Goal: Task Accomplishment & Management: Complete application form

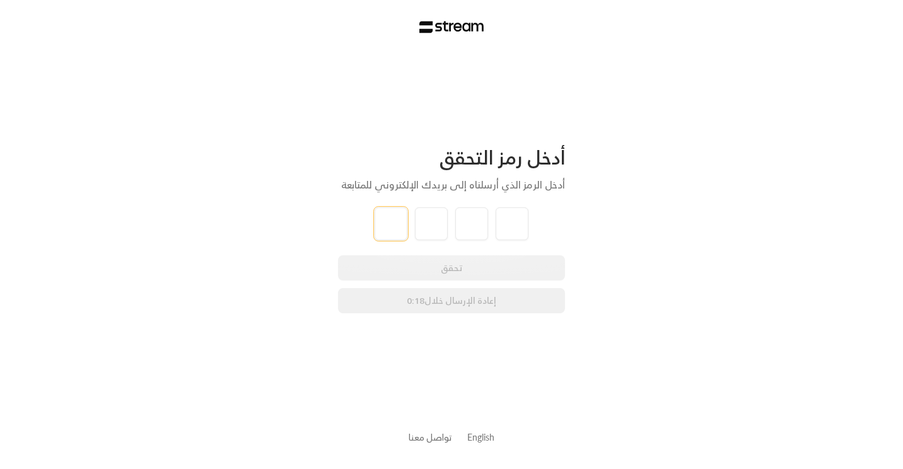
type input "5"
type input "0"
type input "7"
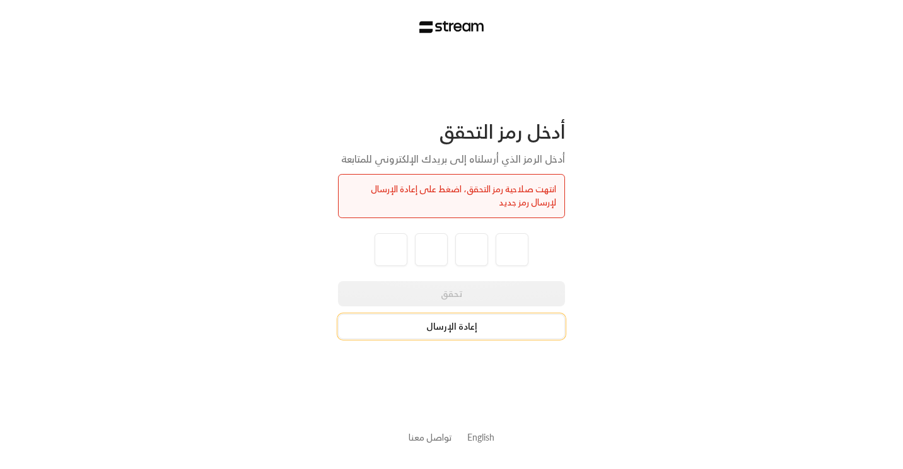
click at [465, 332] on button "إعادة الإرسال" at bounding box center [451, 326] width 227 height 25
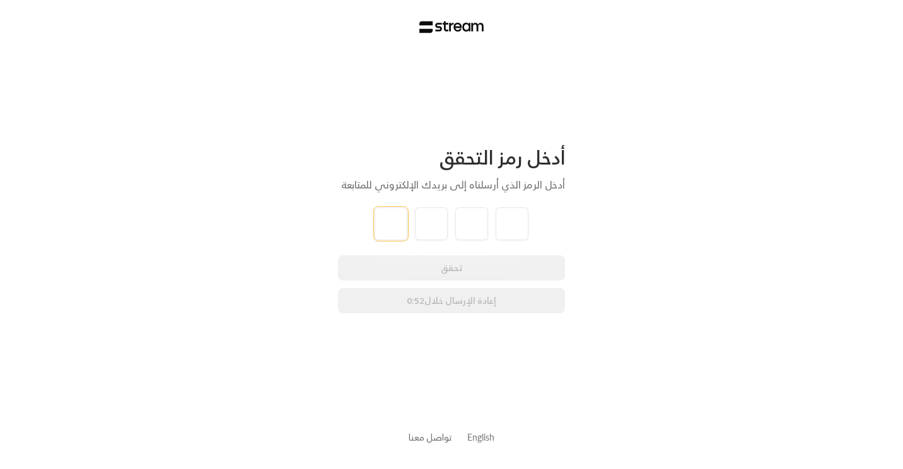
type input "6"
type input "8"
type input "6"
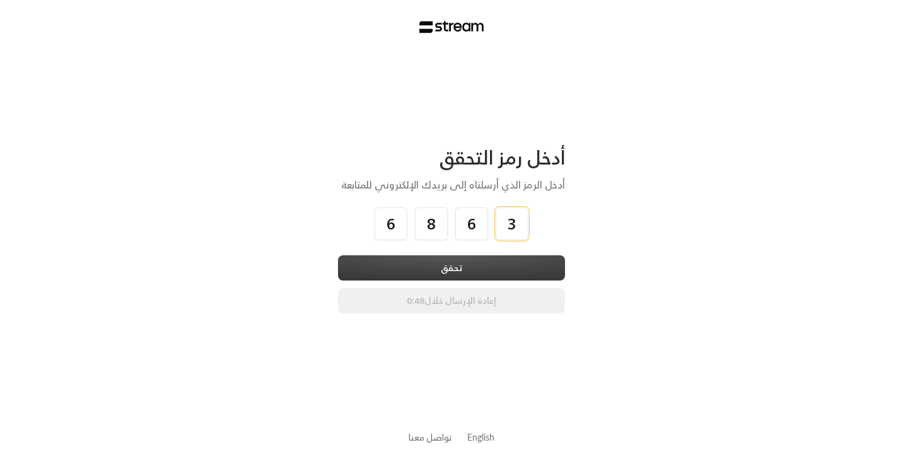
type input "3"
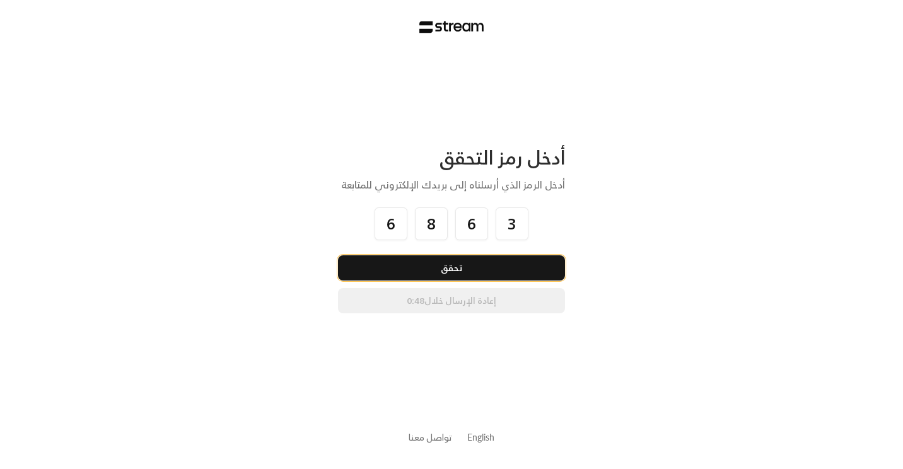
click at [524, 264] on button "تحقق" at bounding box center [451, 267] width 227 height 25
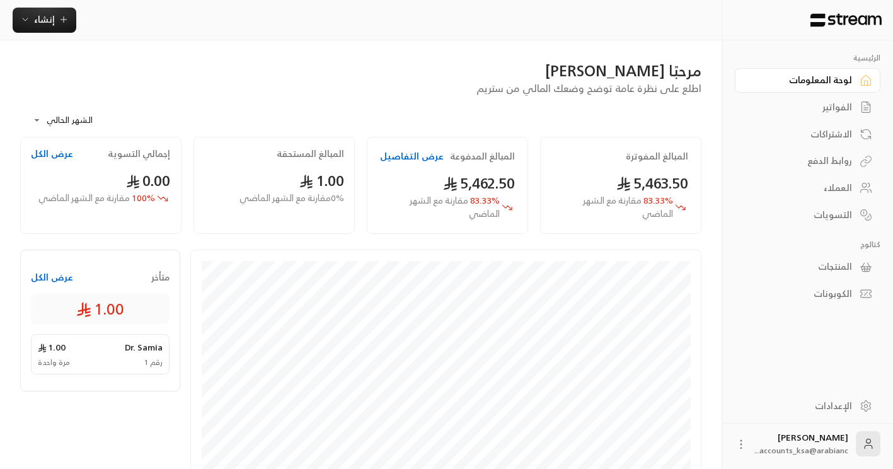
click at [826, 193] on div "العملاء" at bounding box center [801, 188] width 101 height 13
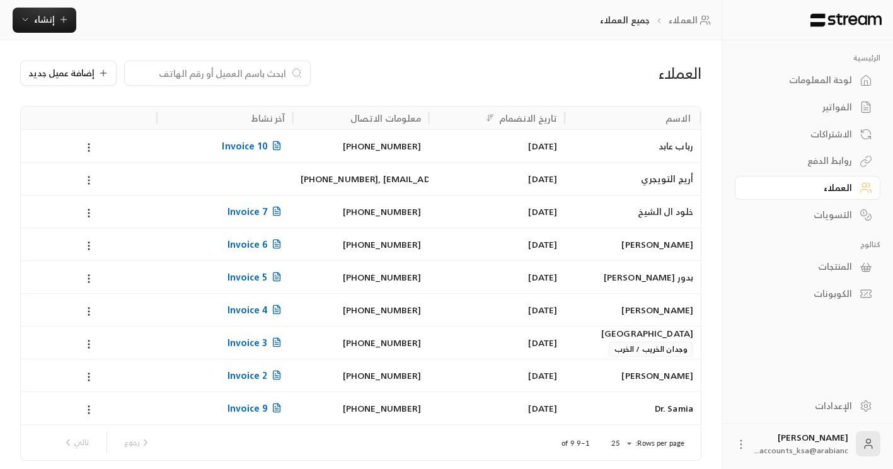
click at [88, 183] on circle at bounding box center [88, 183] width 1 height 1
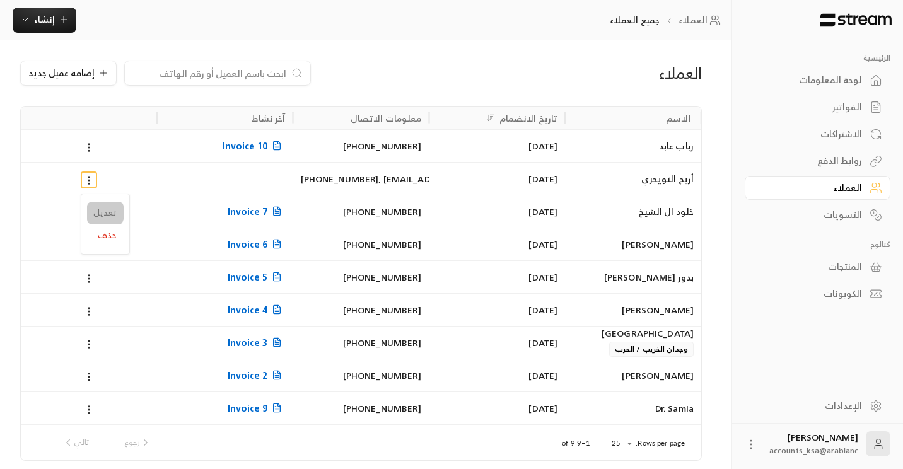
click at [102, 212] on li "تعديل" at bounding box center [105, 213] width 37 height 23
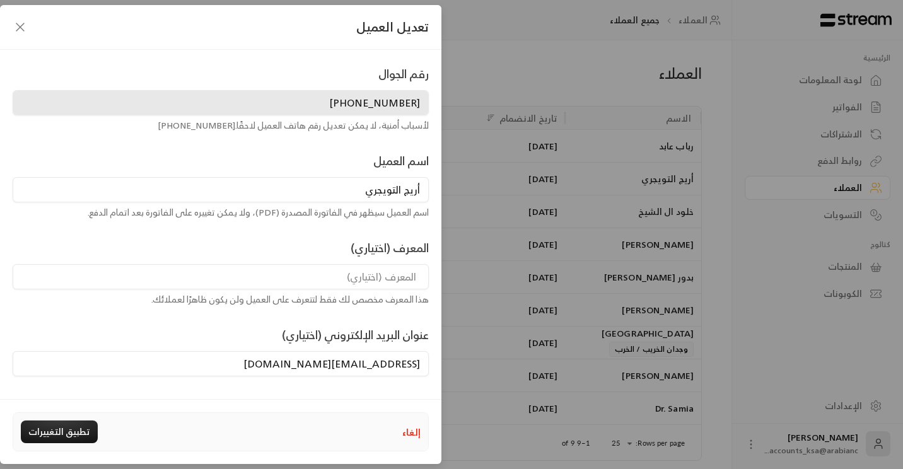
click at [21, 27] on icon "button" at bounding box center [20, 27] width 15 height 15
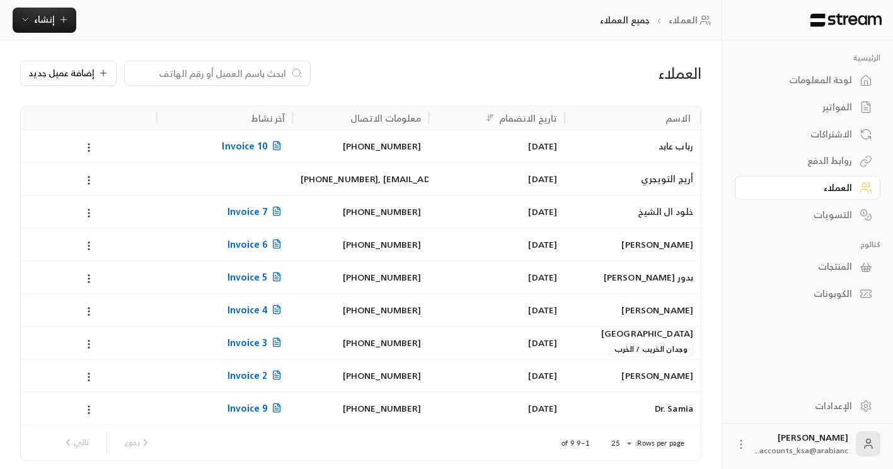
click at [240, 148] on span "Invoice 10" at bounding box center [253, 146] width 63 height 16
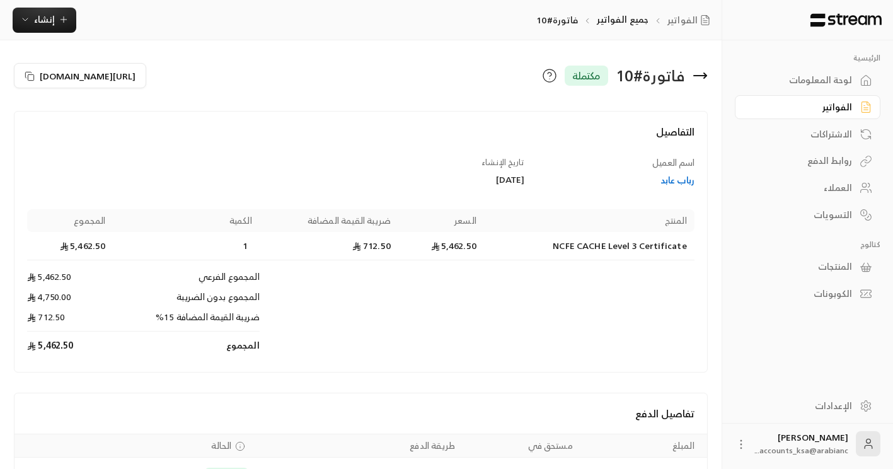
click at [698, 74] on icon at bounding box center [700, 75] width 15 height 15
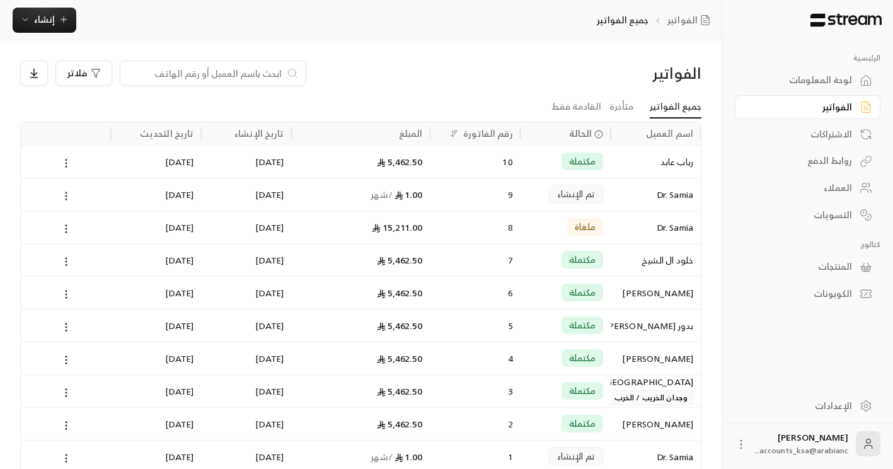
click at [837, 191] on div "العملاء" at bounding box center [801, 188] width 101 height 13
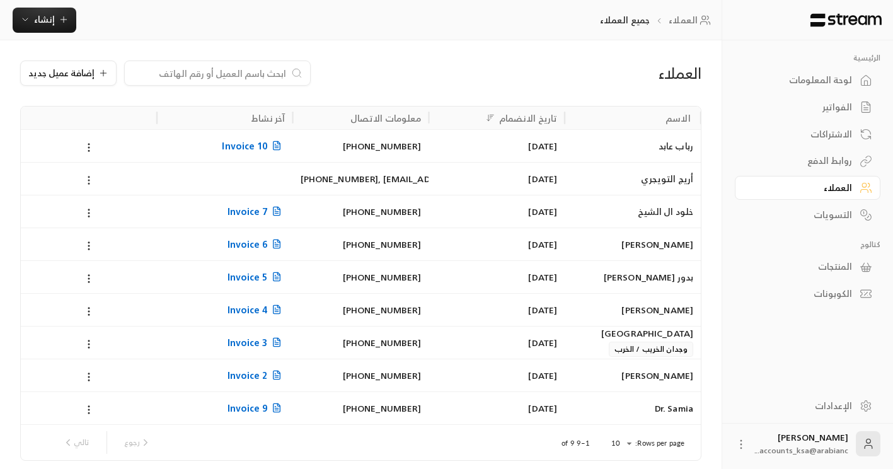
click at [87, 181] on icon at bounding box center [88, 180] width 11 height 11
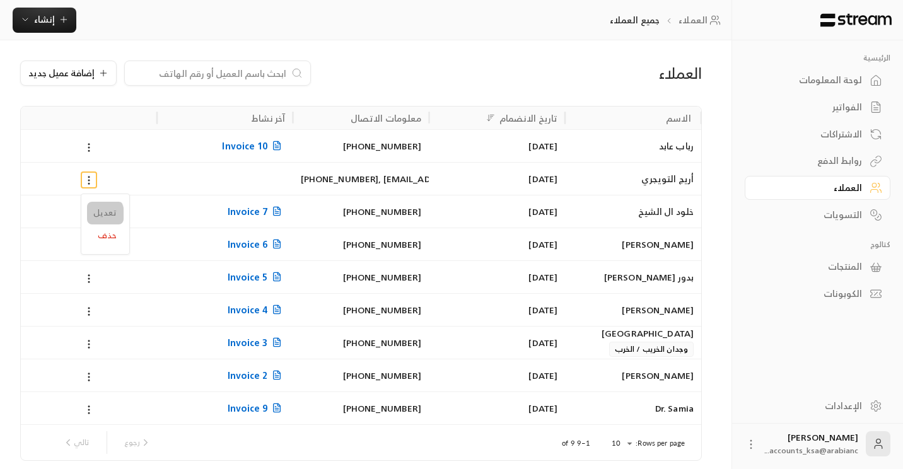
click at [97, 214] on li "تعديل" at bounding box center [105, 213] width 37 height 23
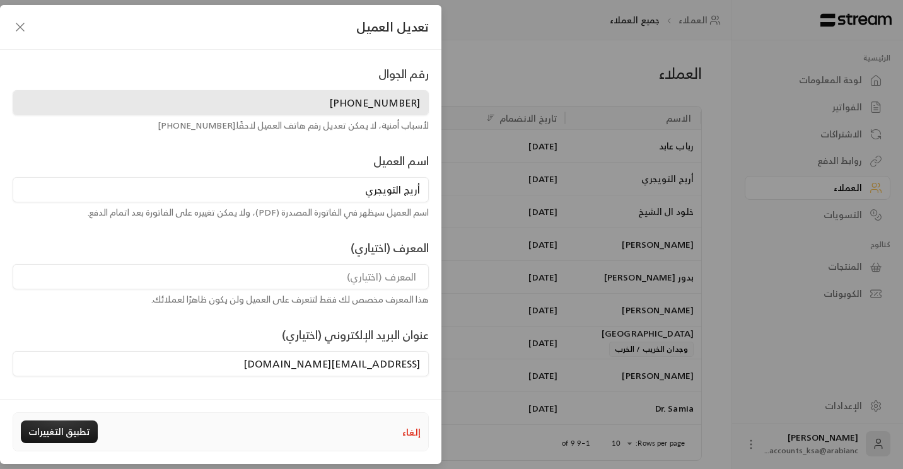
click at [18, 29] on icon "button" at bounding box center [20, 27] width 15 height 15
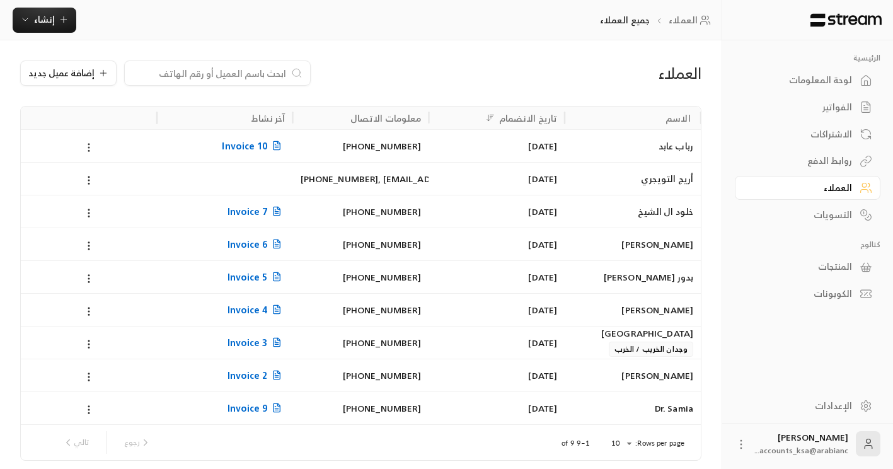
click at [92, 148] on icon at bounding box center [88, 147] width 11 height 11
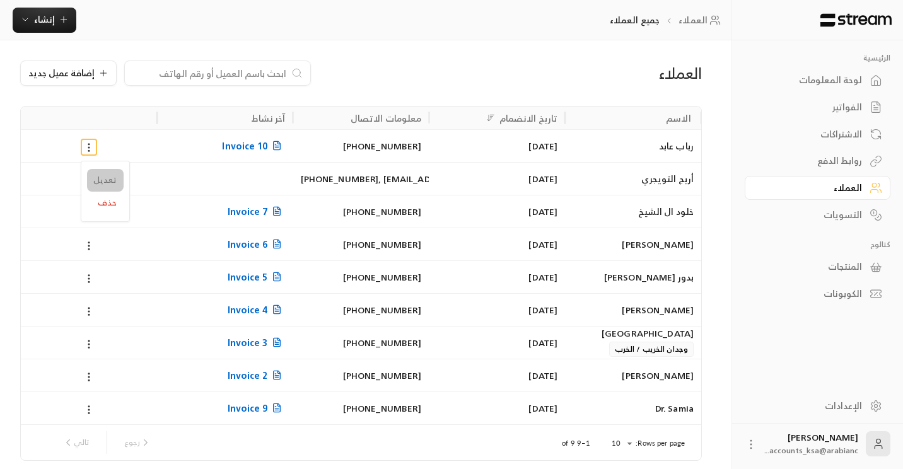
click at [96, 172] on li "تعديل" at bounding box center [105, 180] width 37 height 23
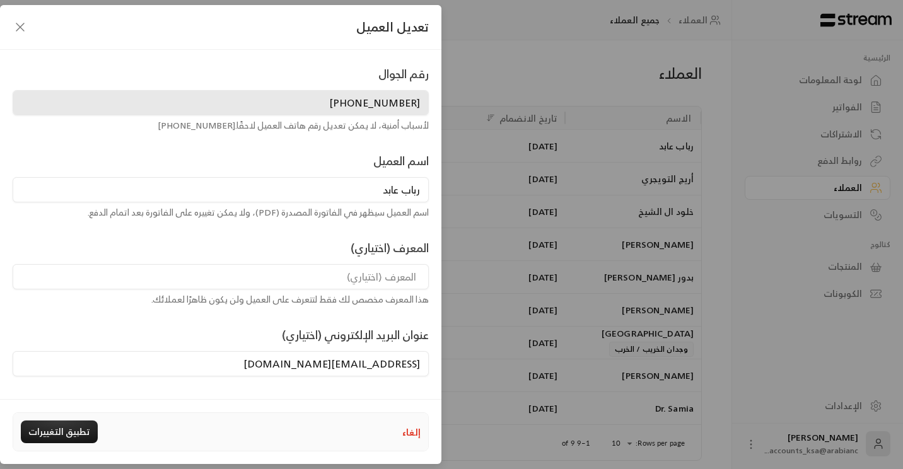
click at [21, 30] on icon "button" at bounding box center [20, 27] width 15 height 15
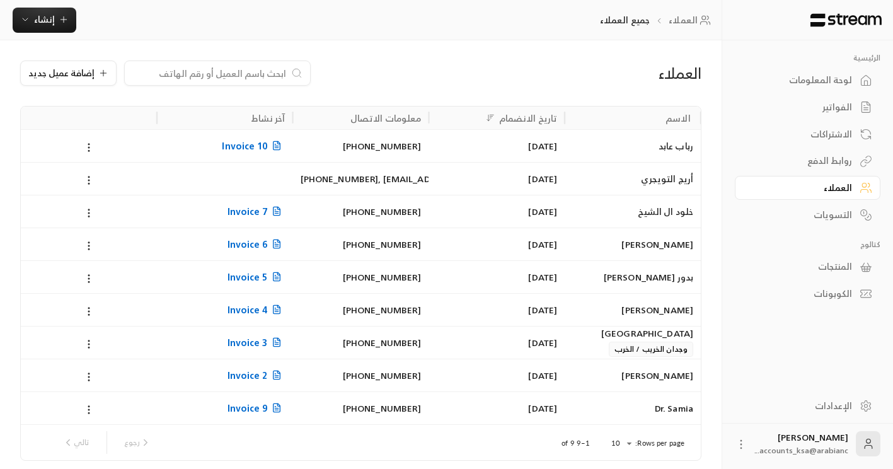
click at [840, 112] on div "الفواتير" at bounding box center [801, 107] width 101 height 13
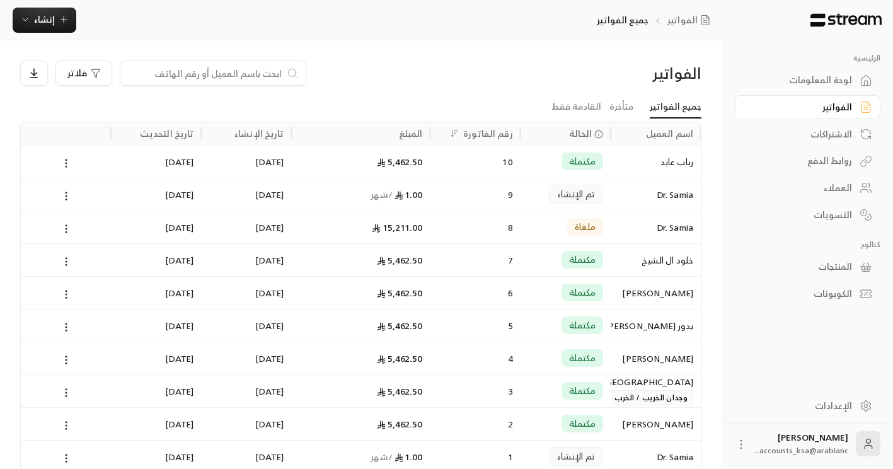
click at [835, 138] on div "الاشتراكات" at bounding box center [801, 134] width 101 height 13
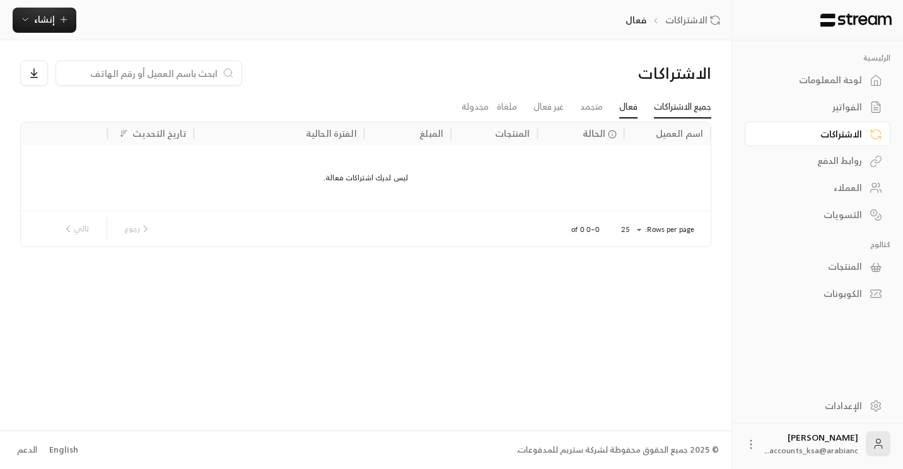
click at [662, 108] on link "جميع الاشتراكات" at bounding box center [682, 107] width 57 height 23
click at [588, 109] on link "متجمد" at bounding box center [591, 107] width 23 height 23
click at [551, 109] on link "غير فعال" at bounding box center [548, 107] width 30 height 23
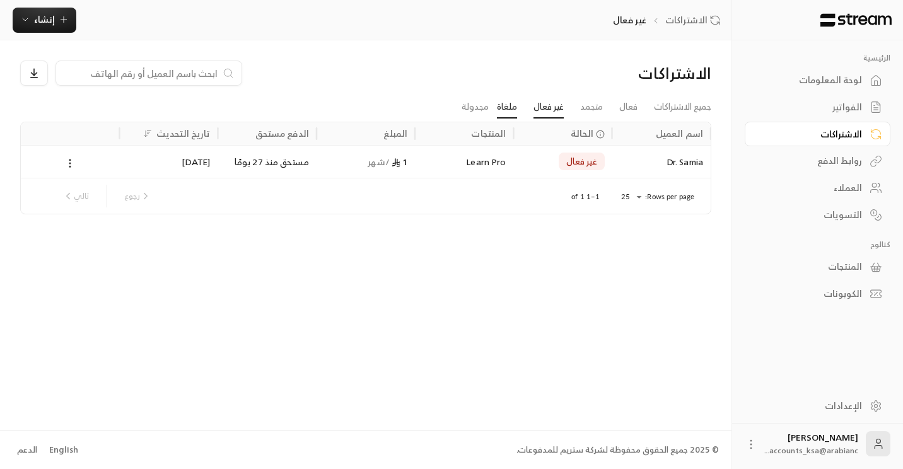
click at [504, 109] on link "ملغاة" at bounding box center [507, 107] width 20 height 23
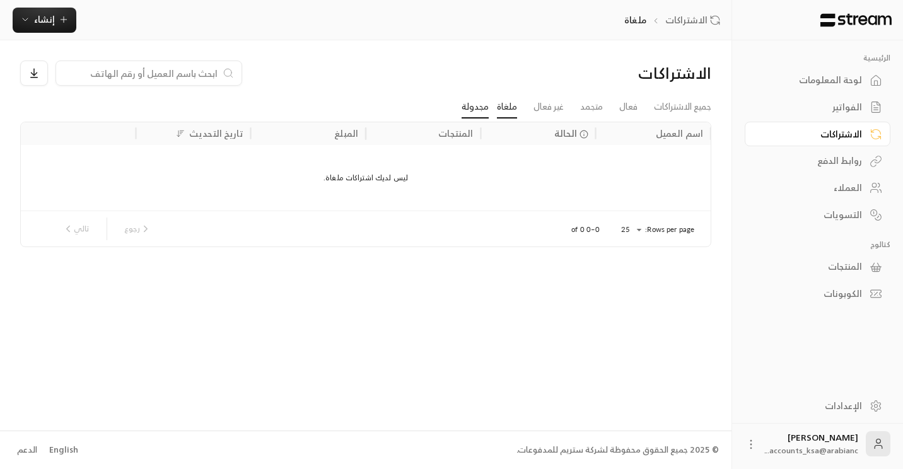
click at [471, 109] on link "مجدولة" at bounding box center [474, 107] width 27 height 23
click at [657, 104] on link "جميع الاشتراكات" at bounding box center [682, 107] width 57 height 23
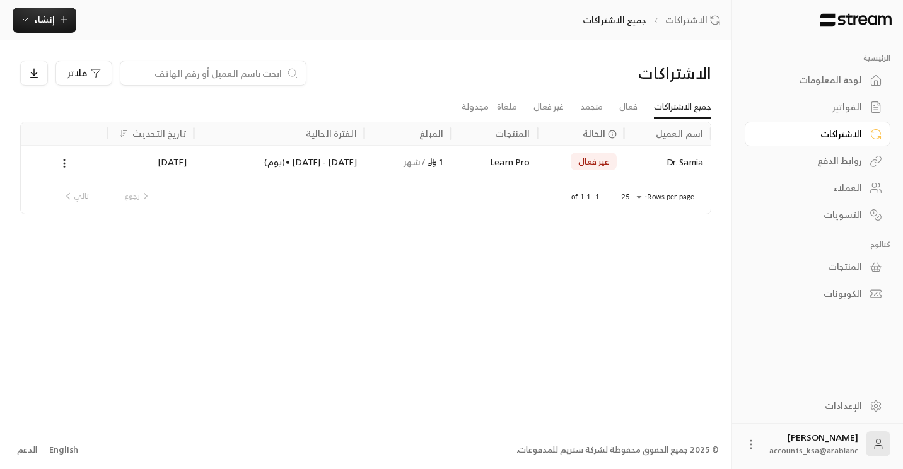
click at [852, 186] on div "العملاء" at bounding box center [810, 188] width 101 height 13
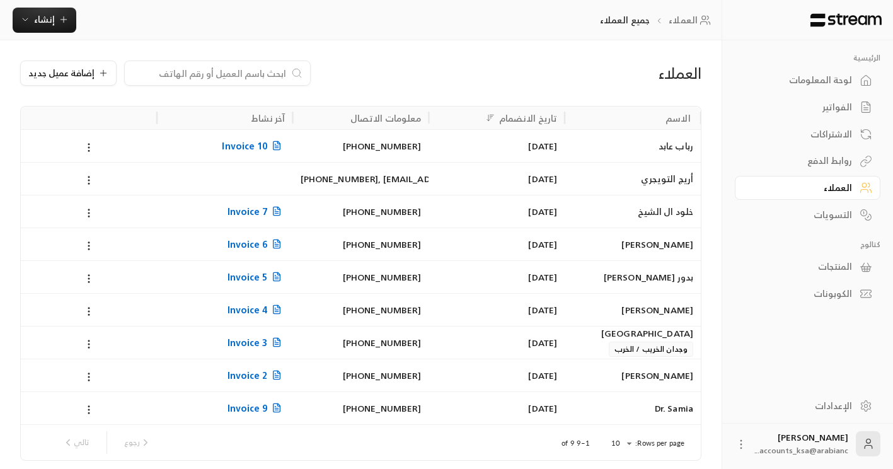
click at [840, 107] on div "الفواتير" at bounding box center [801, 107] width 101 height 13
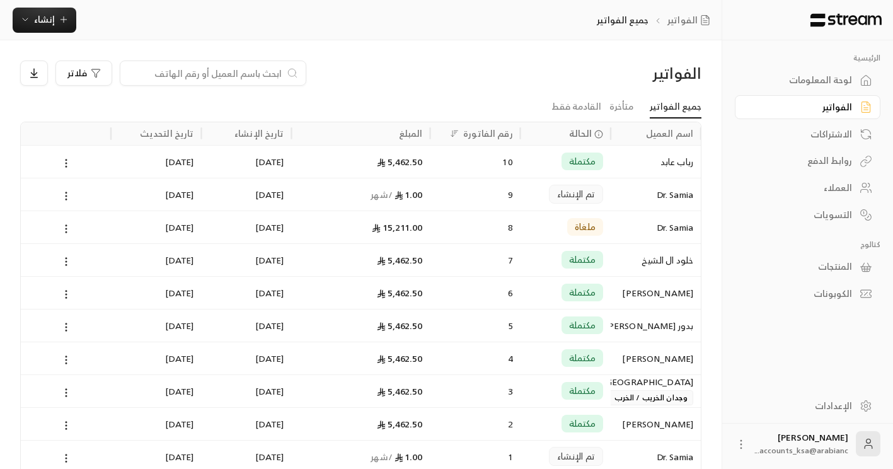
click at [819, 141] on div "الاشتراكات" at bounding box center [801, 134] width 101 height 13
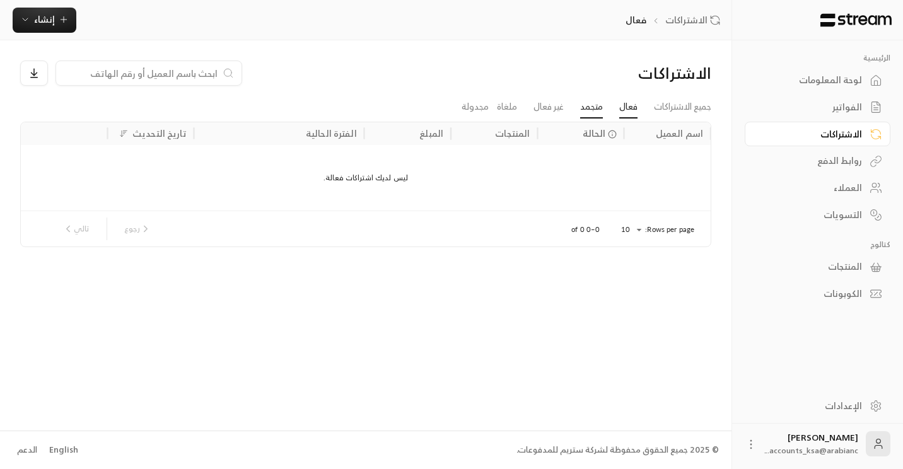
click at [594, 111] on link "متجمد" at bounding box center [591, 107] width 23 height 23
click at [668, 105] on link "جميع الاشتراكات" at bounding box center [682, 107] width 57 height 23
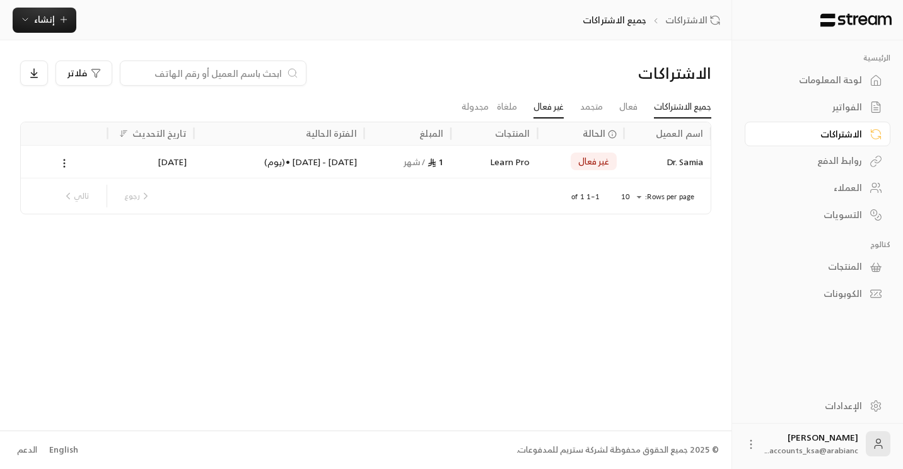
click at [548, 110] on link "غير فعال" at bounding box center [548, 107] width 30 height 23
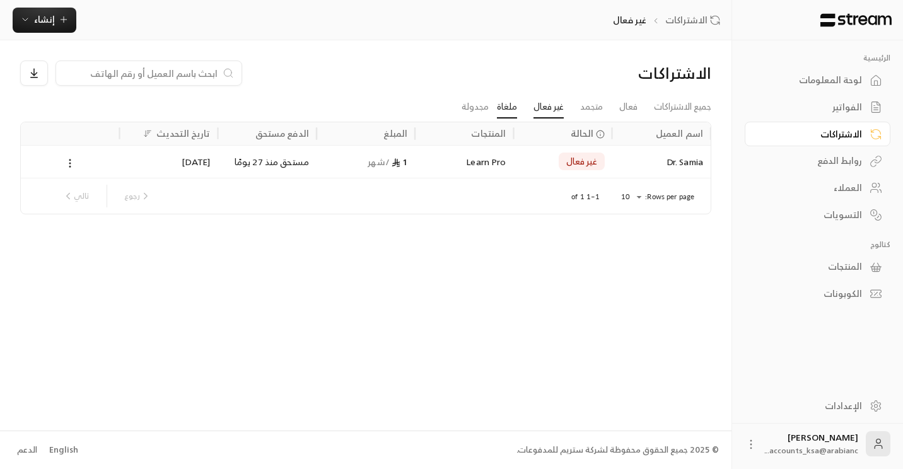
click at [497, 110] on link "ملغاة" at bounding box center [507, 107] width 20 height 23
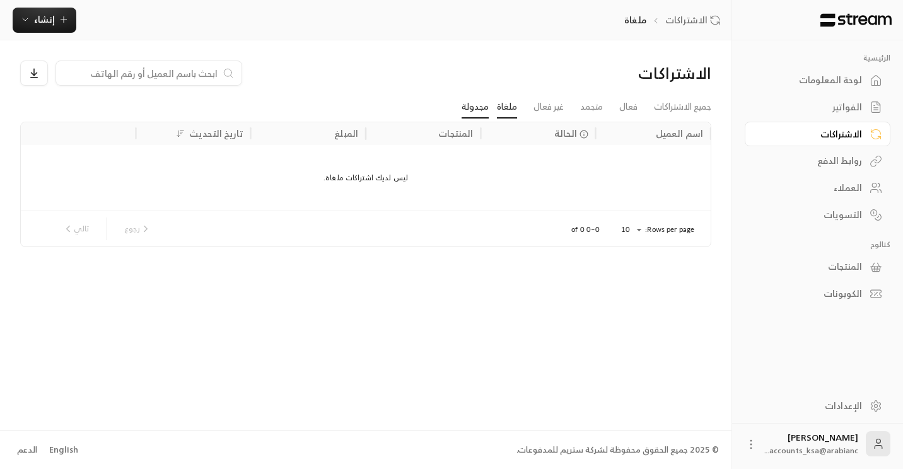
click at [479, 110] on link "مجدولة" at bounding box center [474, 107] width 27 height 23
click at [64, 19] on icon "button" at bounding box center [64, 19] width 10 height 10
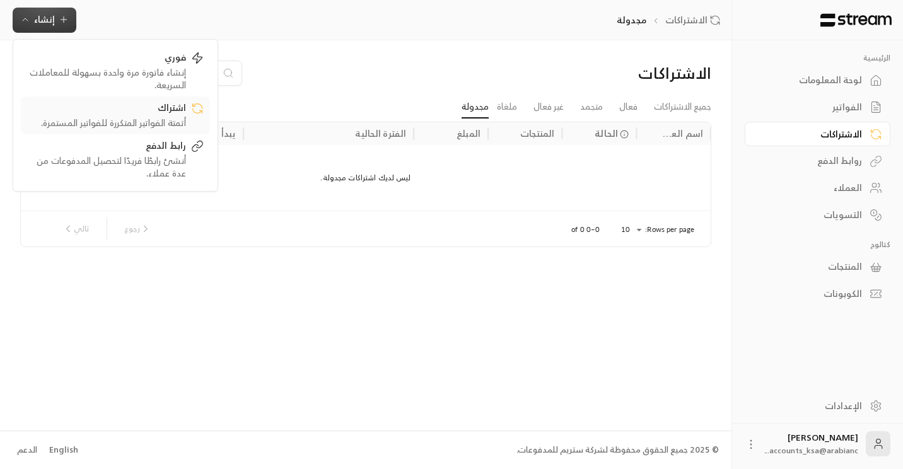
click at [138, 118] on div "أتمتة الفواتير المتكررة للفواتير المستمرة." at bounding box center [106, 123] width 159 height 13
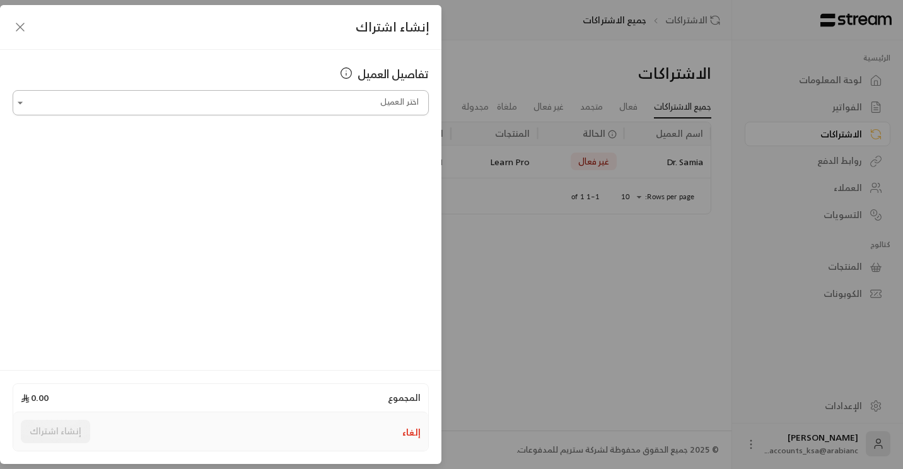
click at [274, 107] on input "اختر العميل" at bounding box center [221, 103] width 416 height 22
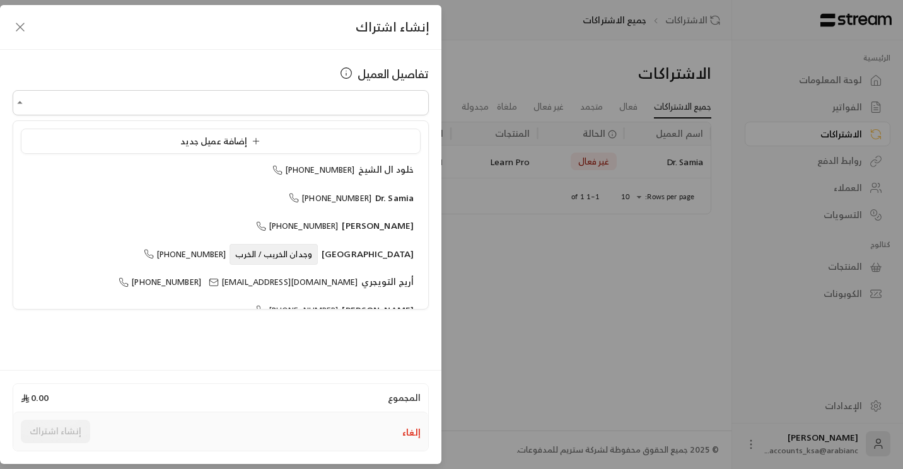
scroll to position [63, 0]
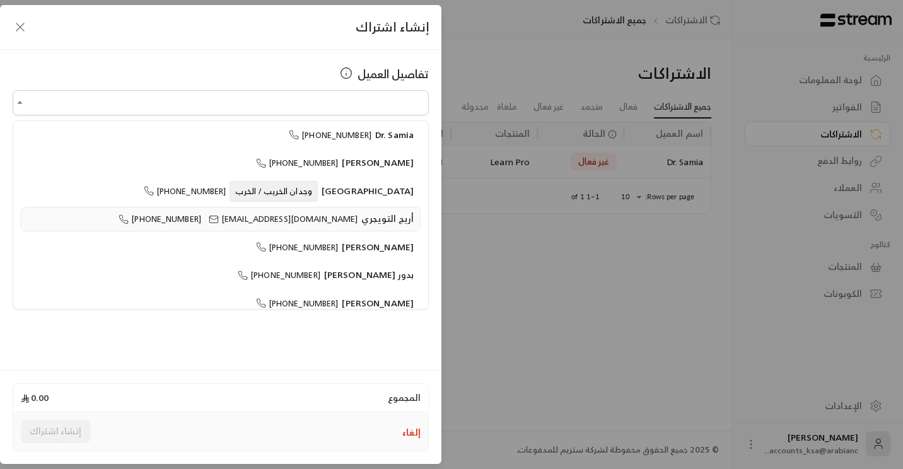
click at [368, 213] on span "أريج التويجري" at bounding box center [387, 219] width 52 height 16
type input "**********"
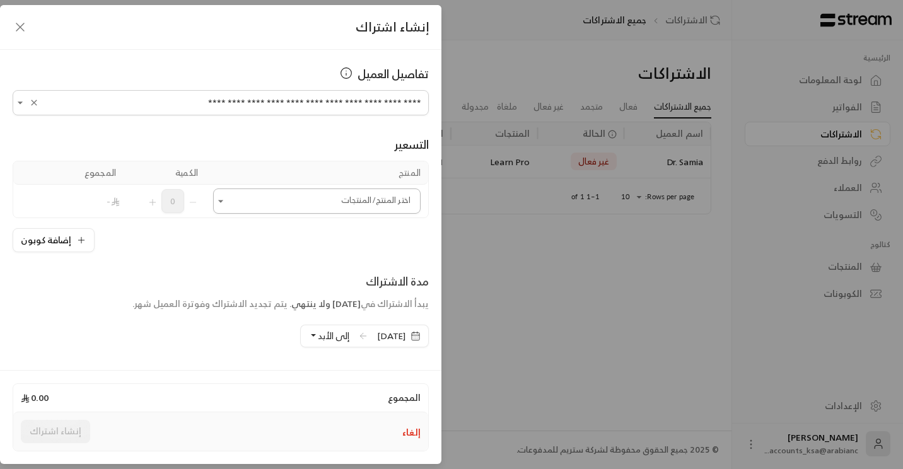
click at [227, 197] on icon "Open" at bounding box center [220, 201] width 13 height 13
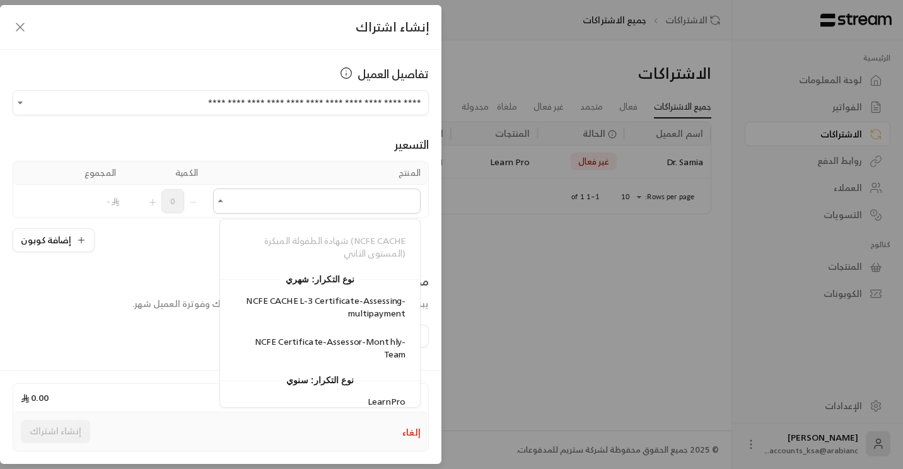
scroll to position [265, 0]
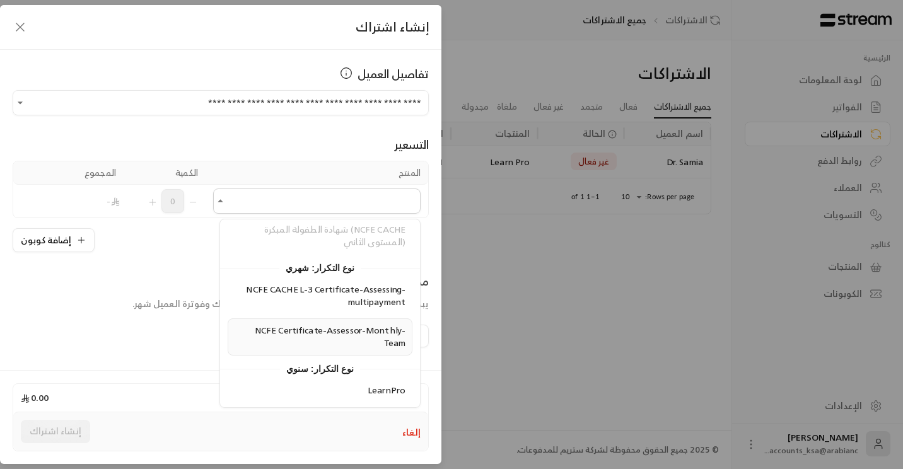
click at [365, 334] on span "NCFE Certificate-Assessor-Monthly-Team" at bounding box center [330, 336] width 151 height 29
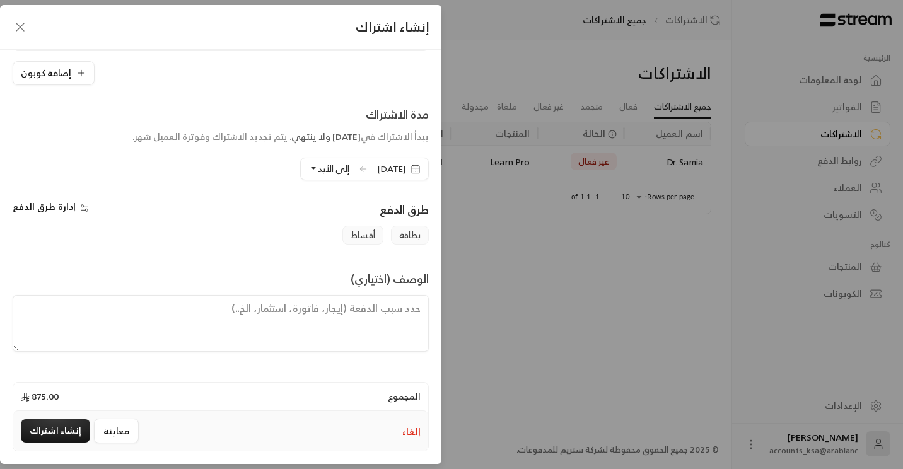
scroll to position [200, 0]
click at [22, 28] on icon "button" at bounding box center [20, 27] width 15 height 15
